Goal: Find specific fact: Find contact information

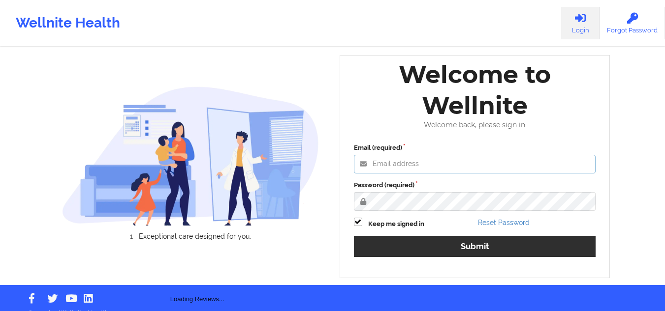
type input "[EMAIL_ADDRESS][DOMAIN_NAME]"
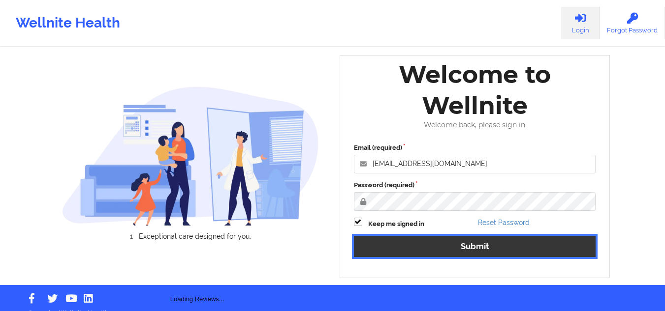
click at [442, 250] on button "Submit" at bounding box center [475, 246] width 242 height 21
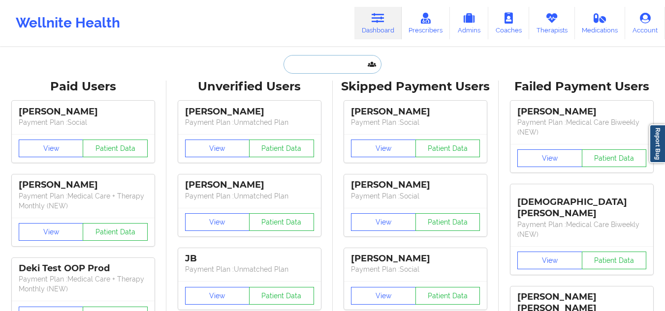
click at [316, 58] on input "text" at bounding box center [331, 64] width 97 height 19
paste input "[PERSON_NAME]"
type input "[PERSON_NAME]"
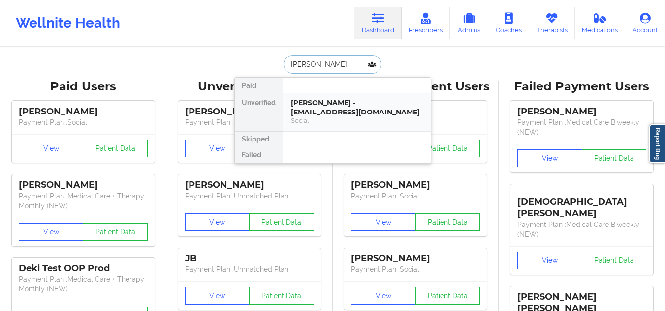
click at [308, 111] on div "[PERSON_NAME] - [EMAIL_ADDRESS][DOMAIN_NAME]" at bounding box center [357, 107] width 132 height 18
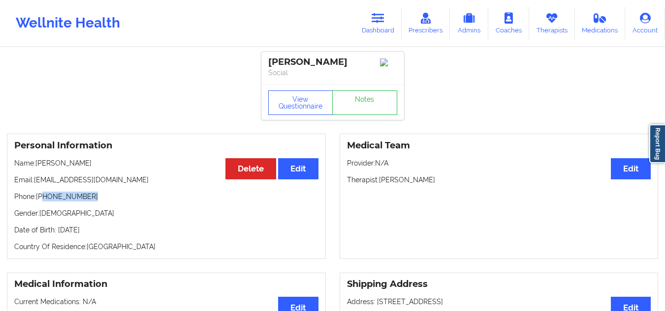
drag, startPoint x: 94, startPoint y: 204, endPoint x: 45, endPoint y: 201, distance: 49.8
click at [45, 201] on p "Phone: [PHONE_NUMBER]" at bounding box center [166, 197] width 304 height 10
copy p "[PHONE_NUMBER]"
